Goal: Transaction & Acquisition: Purchase product/service

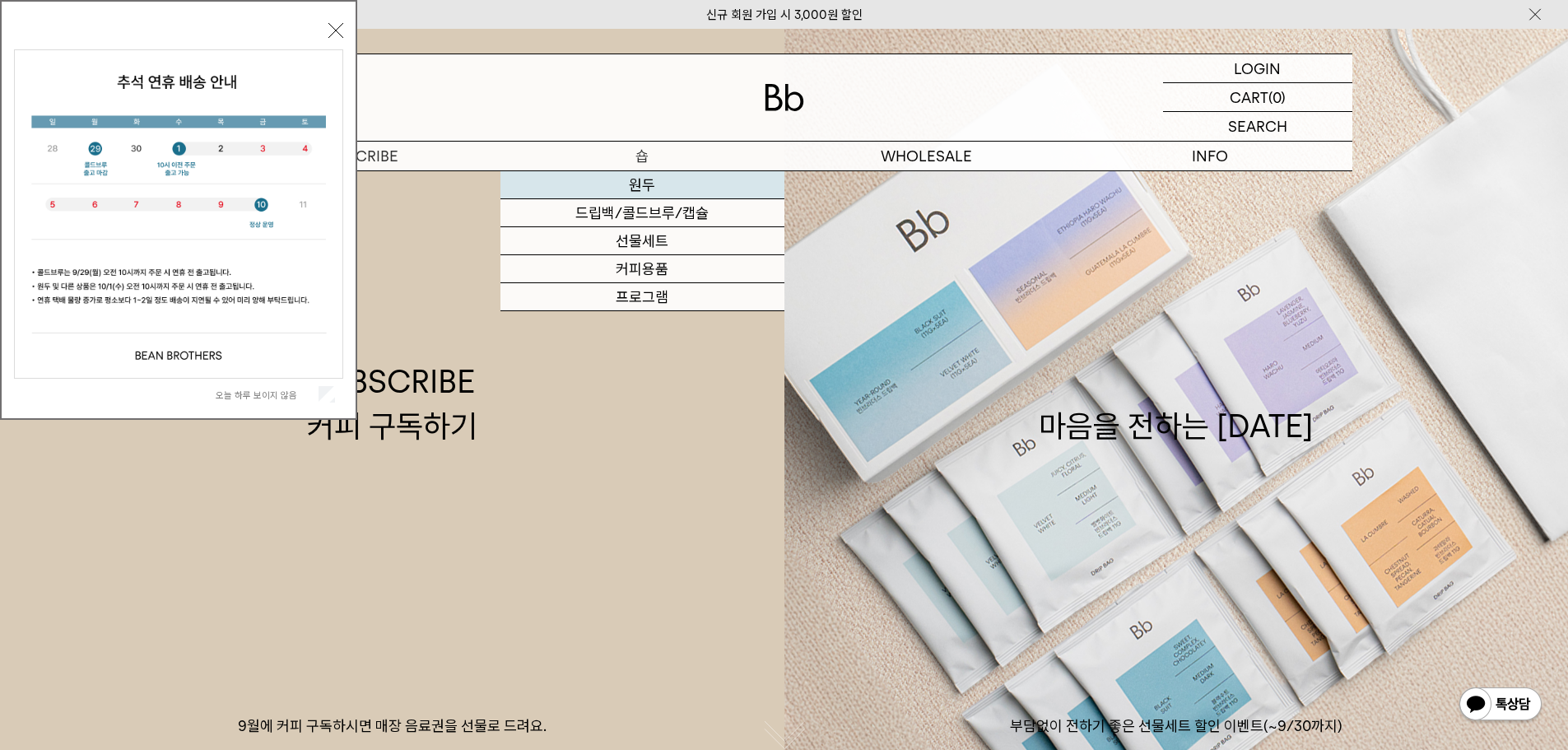
click at [646, 180] on link "원두" at bounding box center [642, 185] width 284 height 28
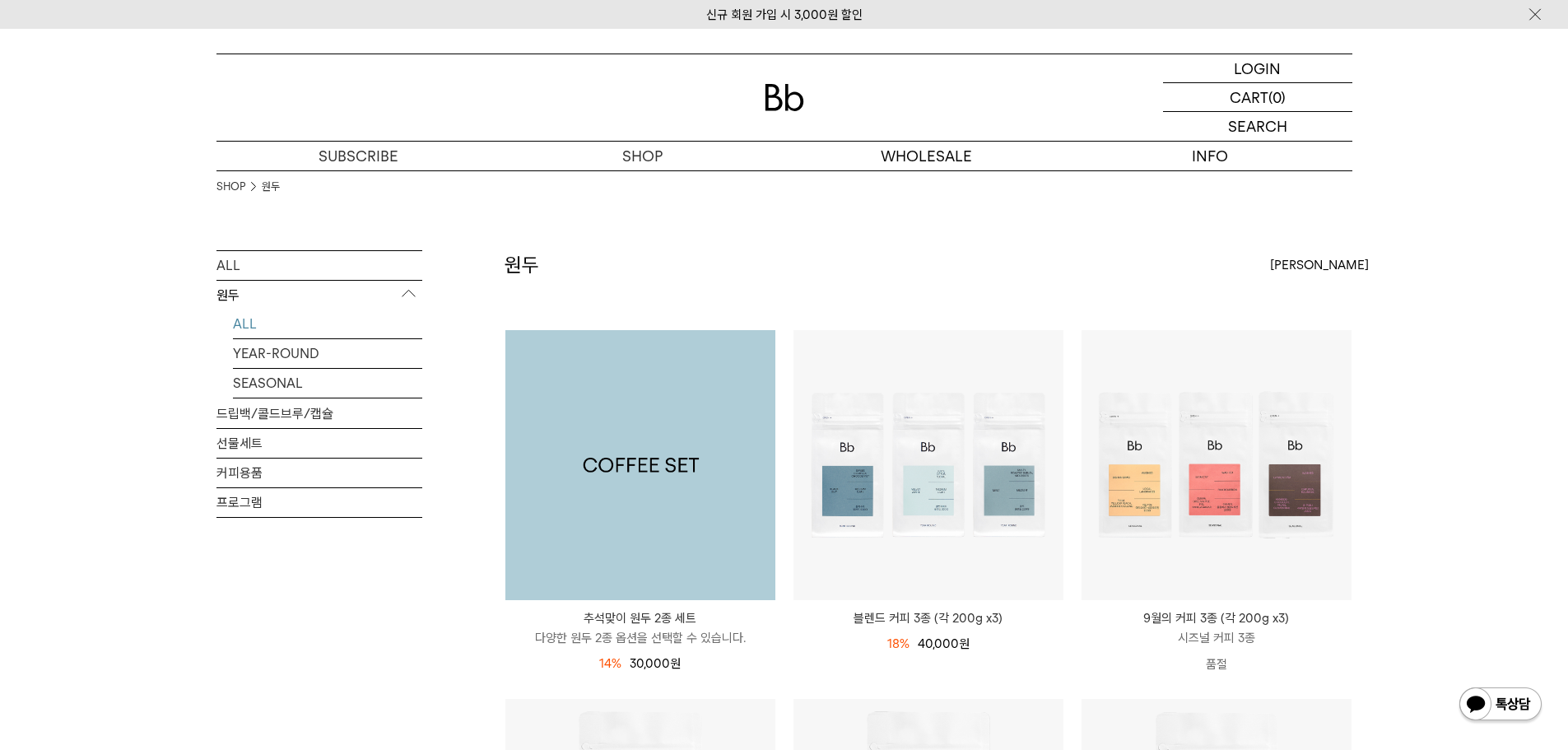
click at [615, 508] on img at bounding box center [640, 465] width 270 height 270
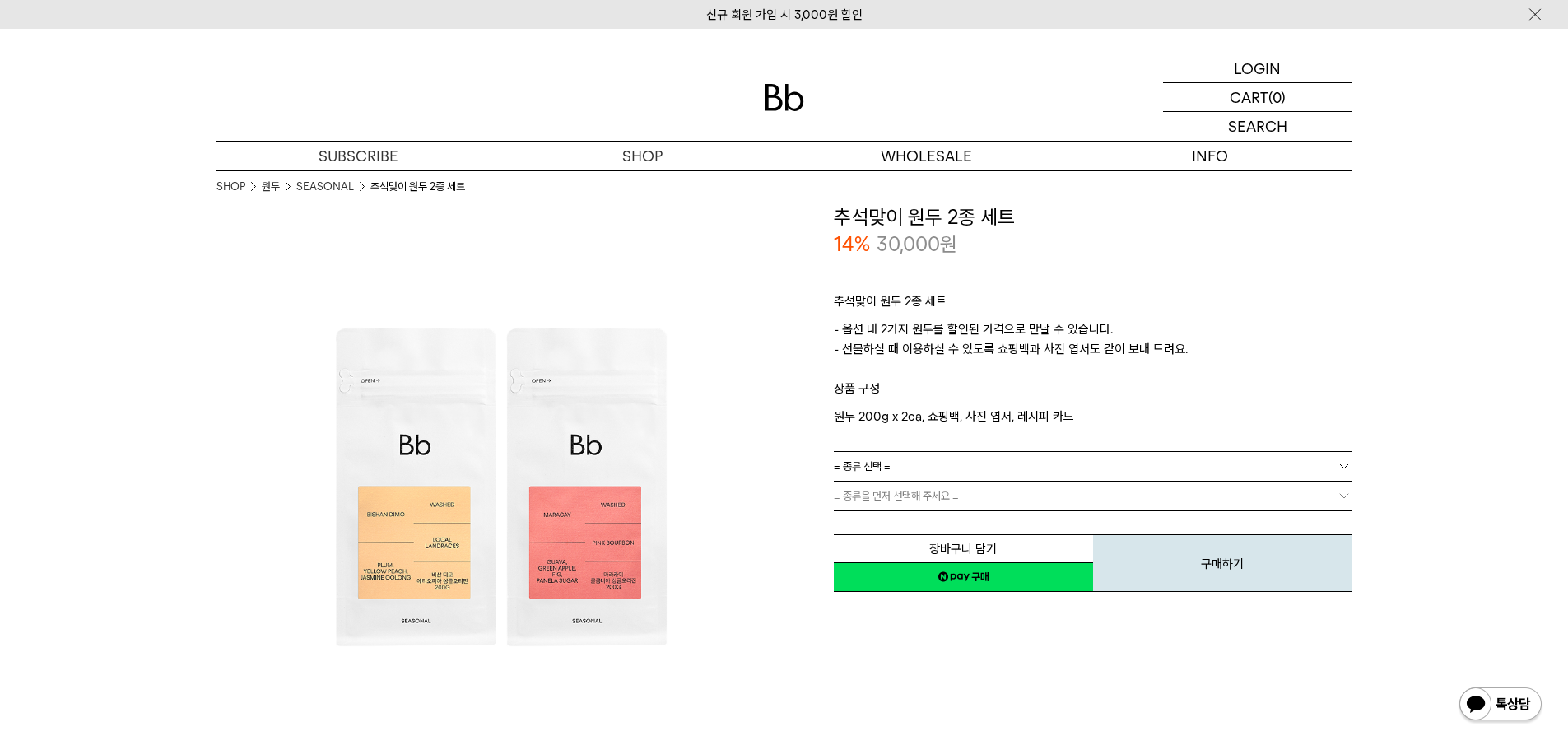
click at [987, 465] on link "= 종류 선택 =" at bounding box center [1093, 466] width 519 height 28
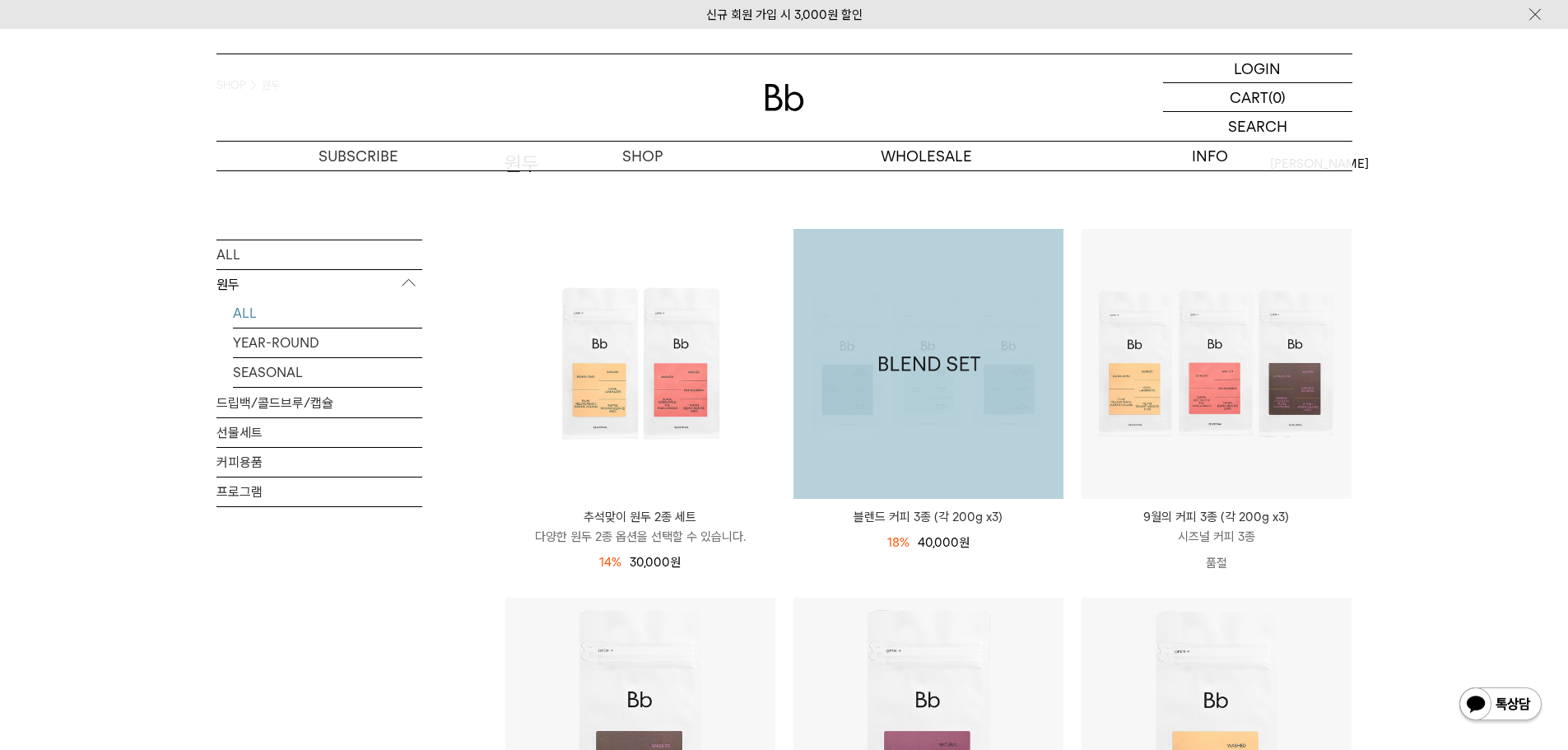
scroll to position [82, 0]
